Goal: Information Seeking & Learning: Learn about a topic

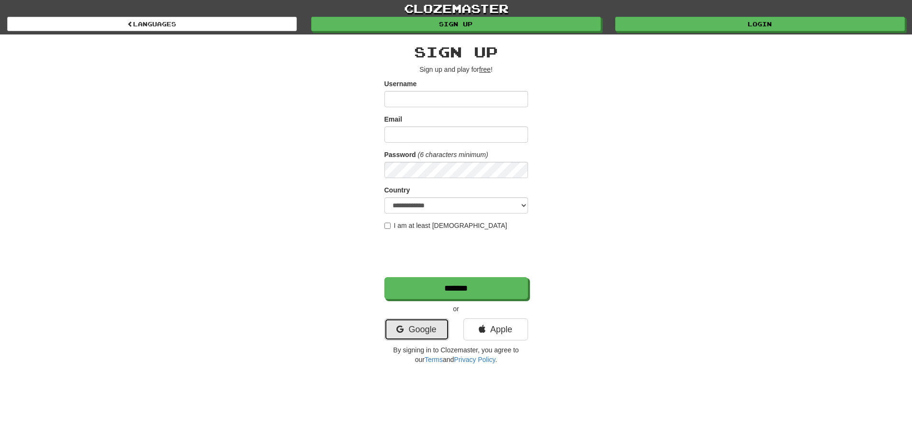
click at [420, 336] on link "Google" at bounding box center [416, 329] width 65 height 22
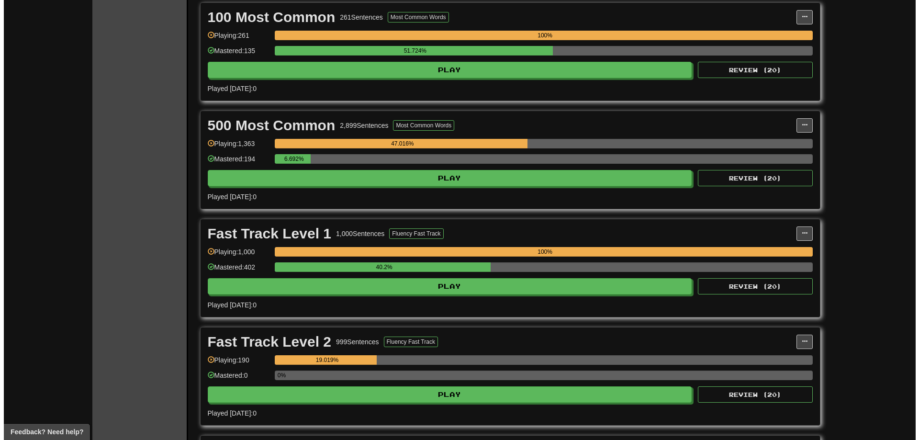
scroll to position [239, 0]
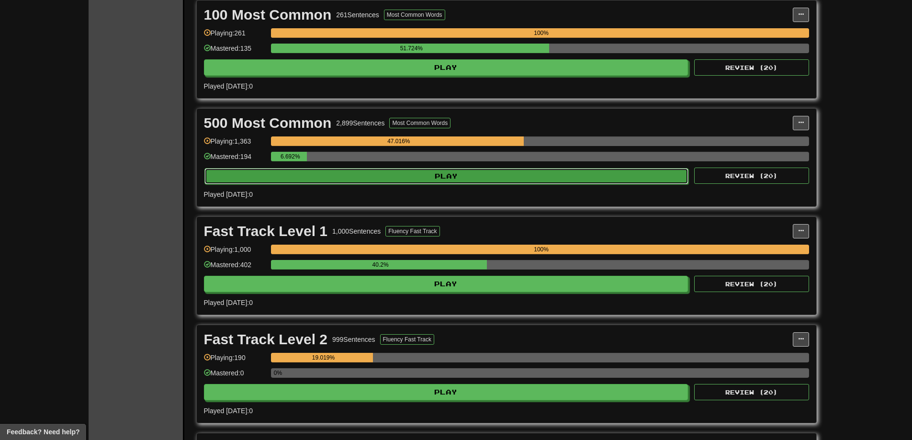
click at [447, 174] on button "Play" at bounding box center [446, 176] width 484 height 16
select select "**"
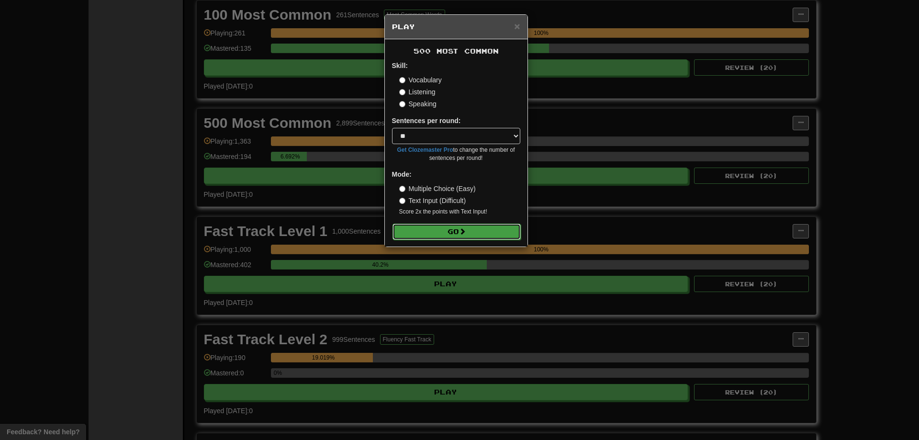
click at [459, 234] on button "Go" at bounding box center [457, 232] width 128 height 16
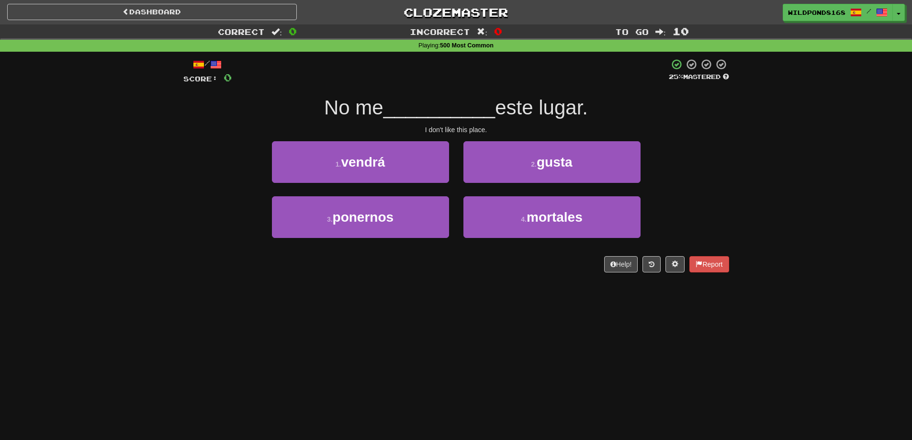
click at [570, 312] on div "Dashboard Clozemaster WildPond8168 / Toggle Dropdown Dashboard Leaderboard Acti…" at bounding box center [456, 220] width 912 height 440
